Goal: Task Accomplishment & Management: Manage account settings

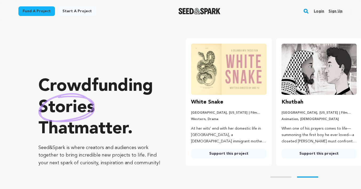
scroll to position [0, 94]
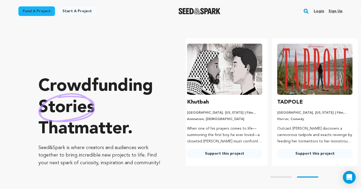
click at [320, 12] on link "Login" at bounding box center [318, 11] width 10 height 9
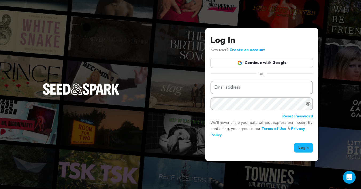
click at [265, 64] on link "Continue with Google" at bounding box center [261, 63] width 102 height 10
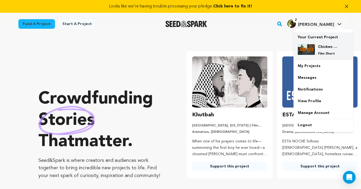
scroll to position [0, 94]
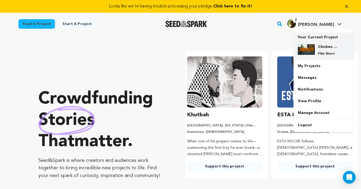
click at [316, 44] on div "Chicken Scratch Film Short" at bounding box center [322, 50] width 51 height 20
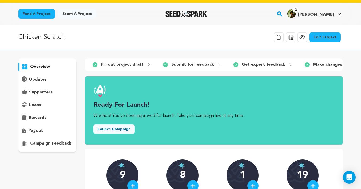
scroll to position [12, 0]
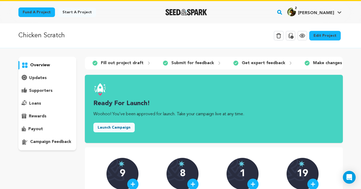
click at [326, 38] on link "Edit Project" at bounding box center [324, 36] width 31 height 10
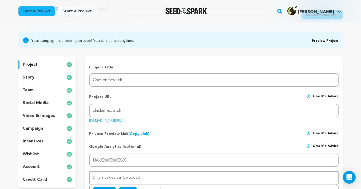
scroll to position [73, 0]
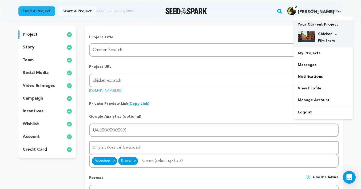
click at [313, 34] on img at bounding box center [305, 36] width 17 height 11
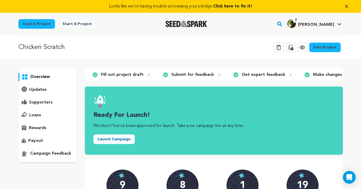
click at [303, 50] on icon at bounding box center [302, 47] width 6 height 6
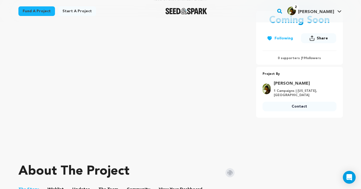
scroll to position [108, 0]
